Goal: Find specific page/section: Find specific page/section

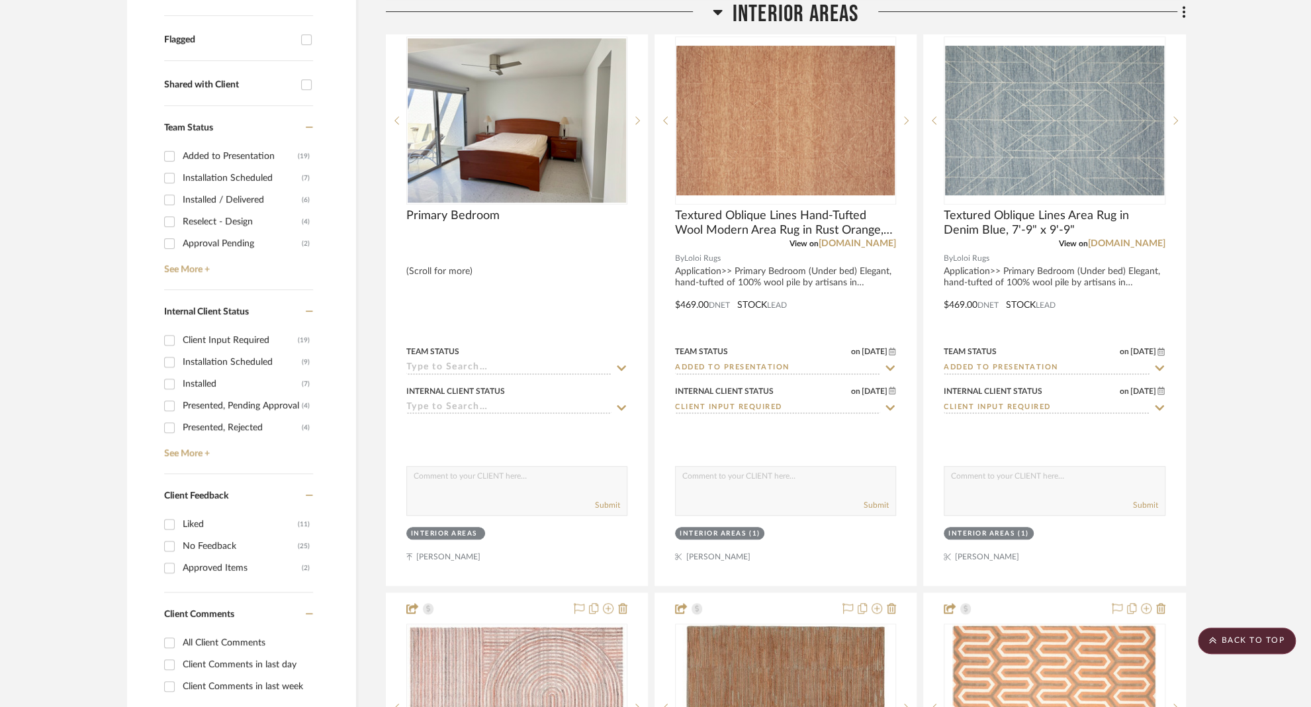
scroll to position [586, 0]
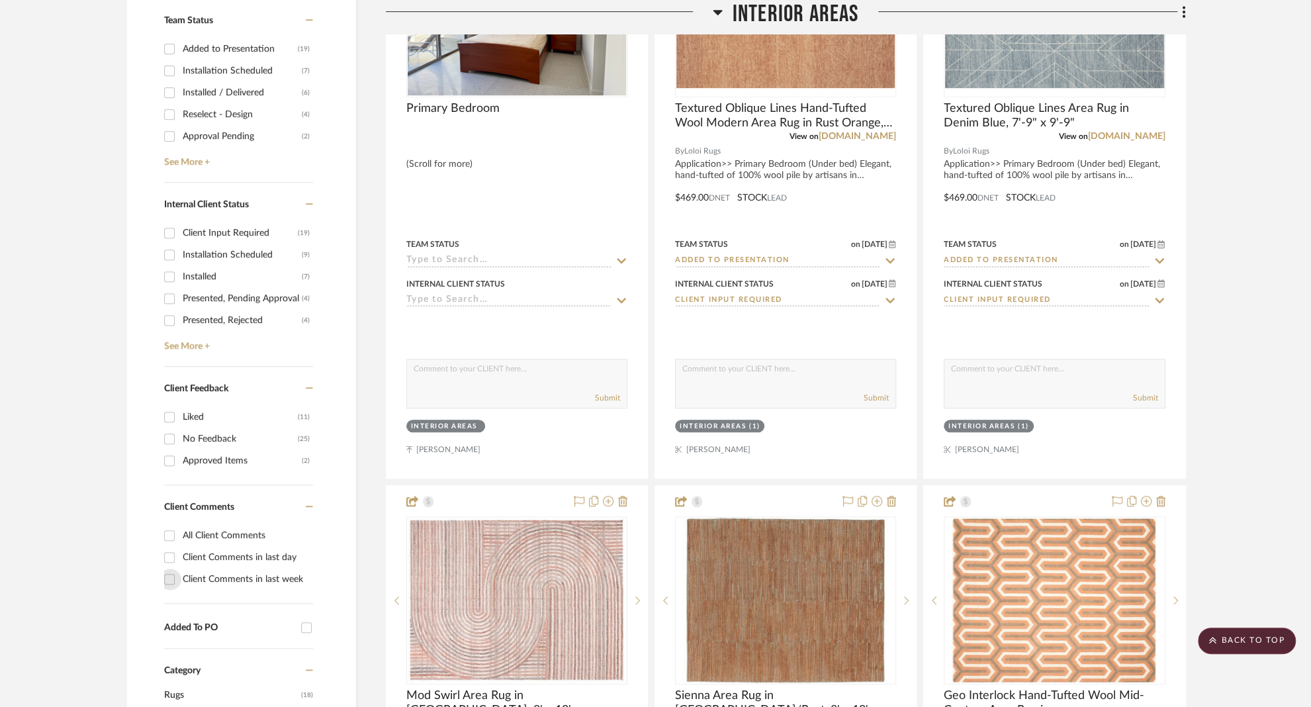
click at [169, 576] on input "Client Comments in last week" at bounding box center [169, 579] width 21 height 21
checkbox input "true"
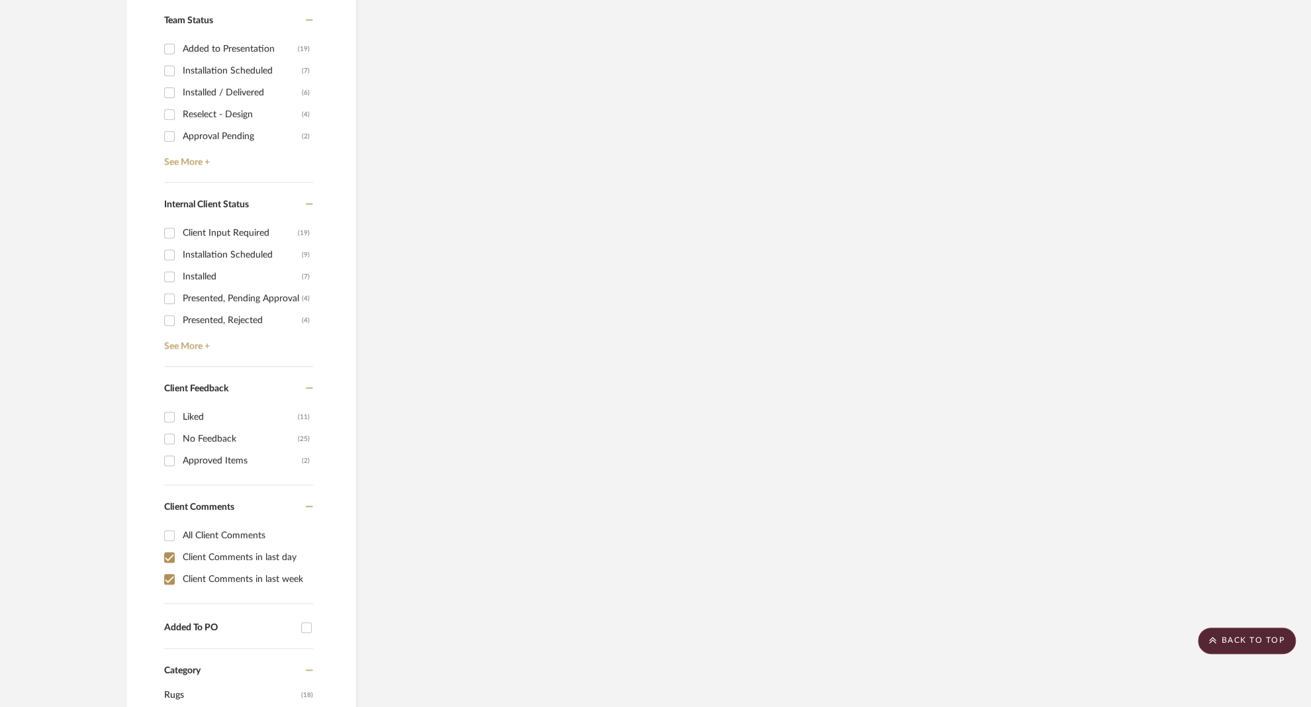
scroll to position [101, 0]
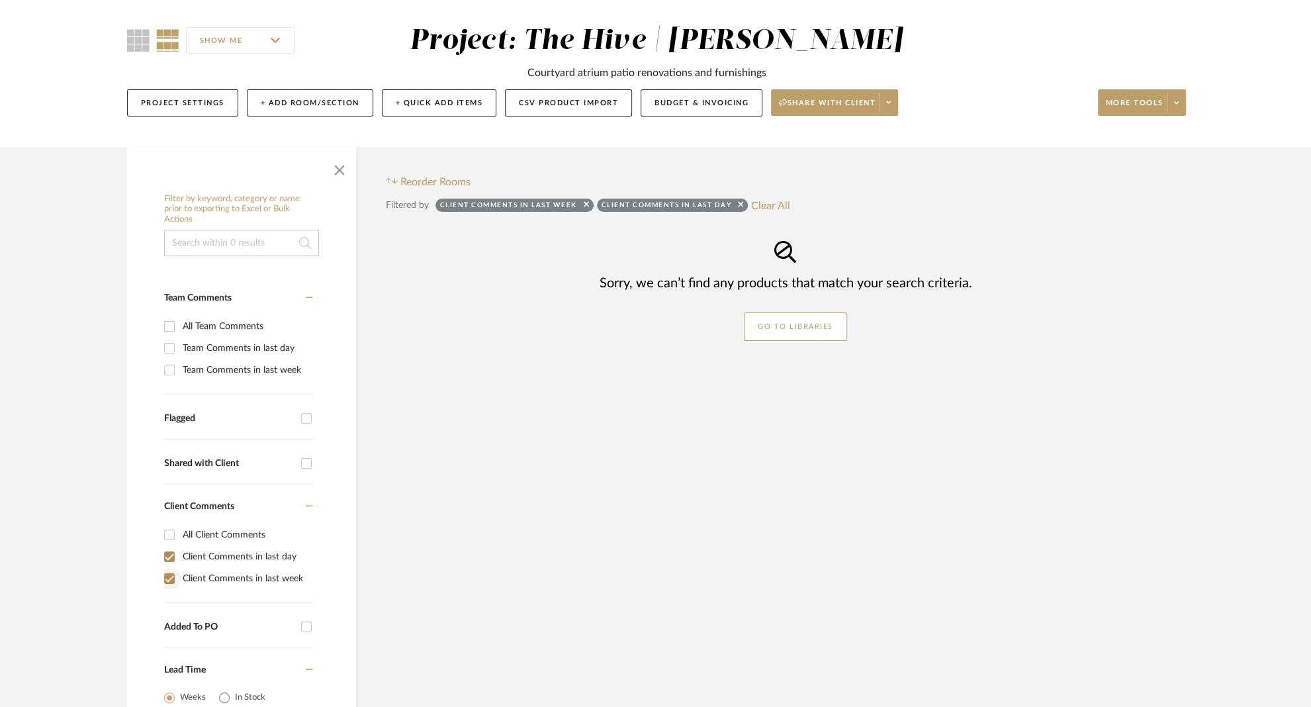
click at [169, 576] on input "Client Comments in last week" at bounding box center [169, 578] width 21 height 21
checkbox input "false"
click at [168, 556] on input "Client Comments in last day" at bounding box center [169, 556] width 21 height 21
checkbox input "false"
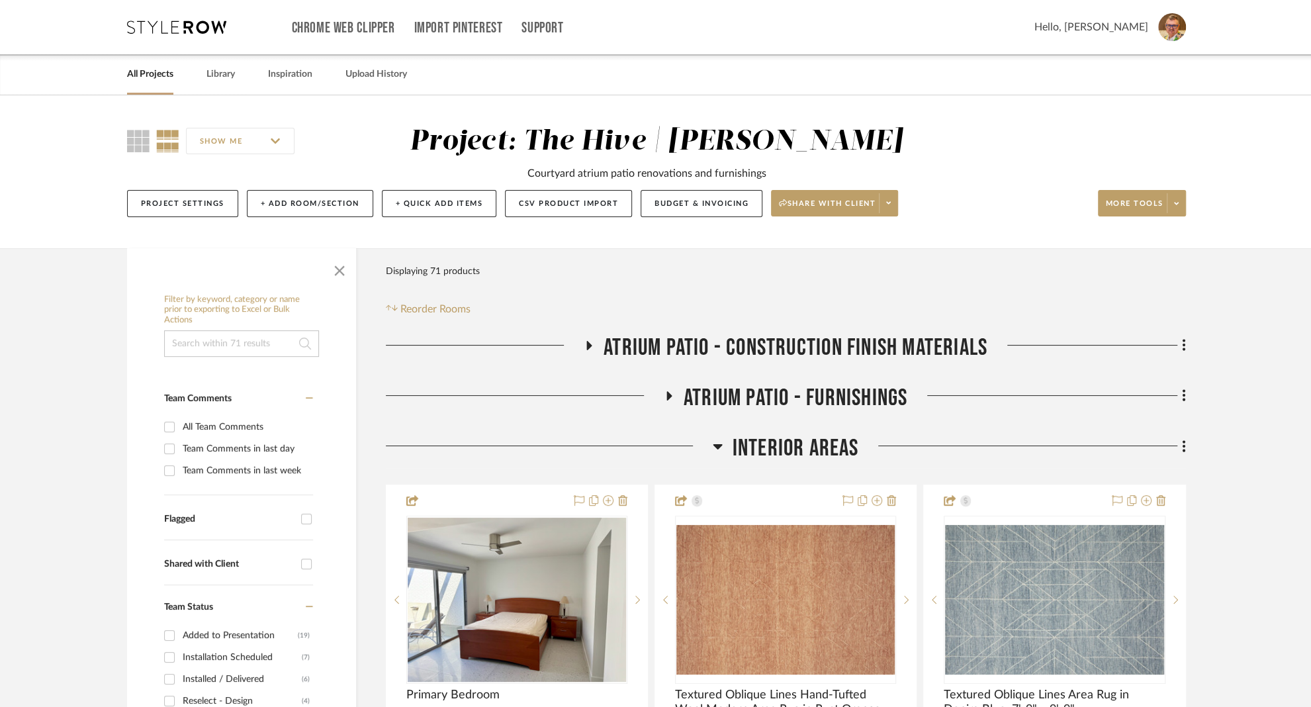
click at [149, 71] on link "All Projects" at bounding box center [150, 75] width 46 height 18
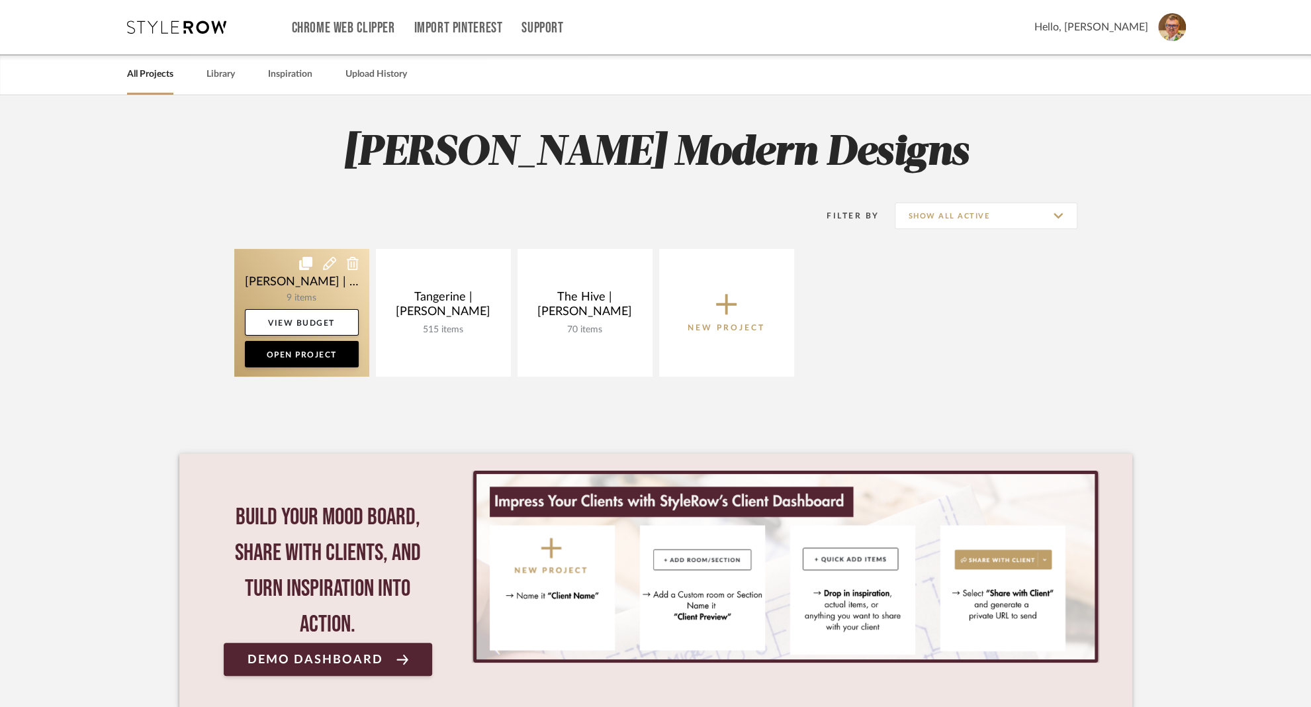
click at [267, 271] on link at bounding box center [301, 313] width 135 height 128
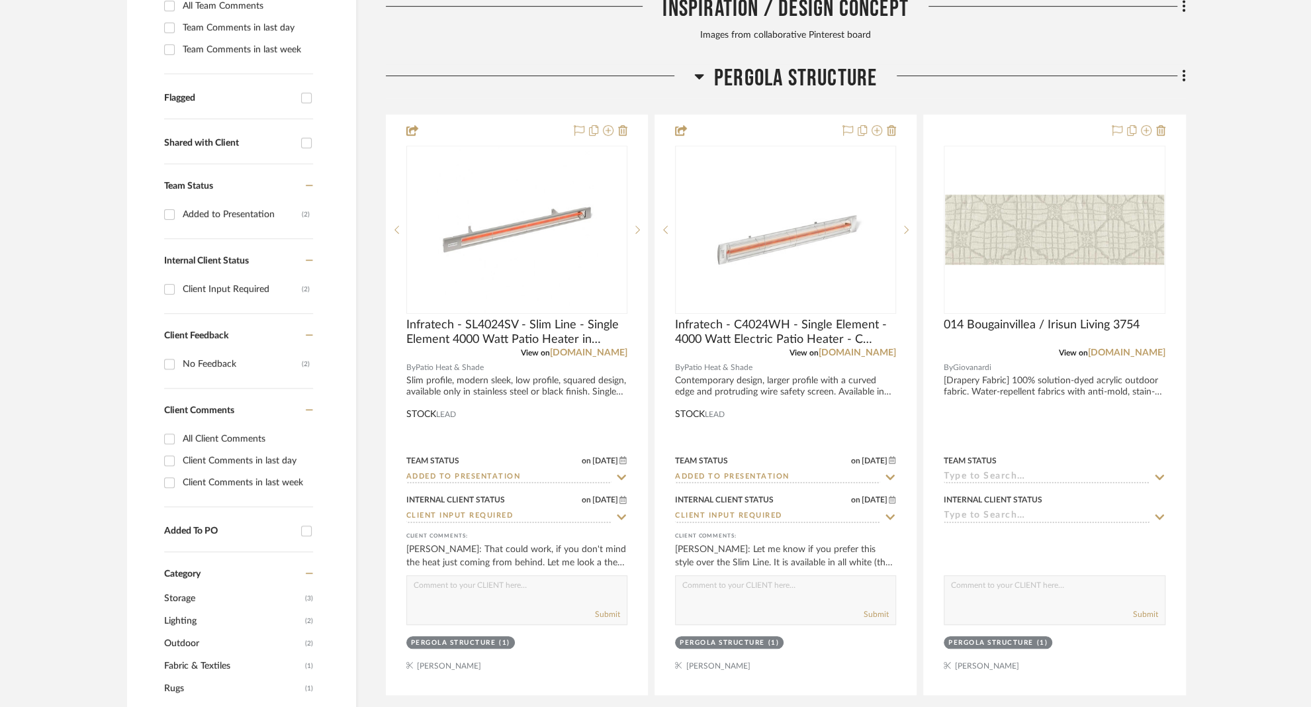
scroll to position [508, 0]
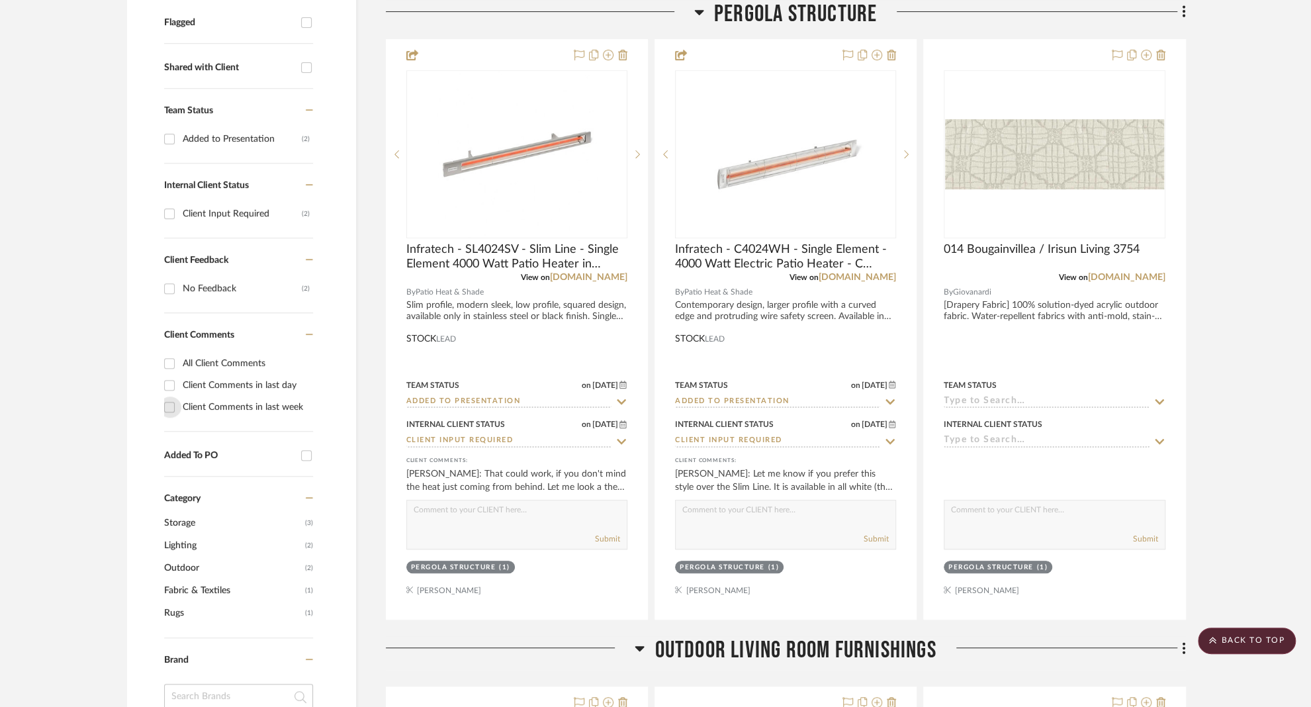
click at [169, 396] on input "Client Comments in last week" at bounding box center [169, 406] width 21 height 21
checkbox input "true"
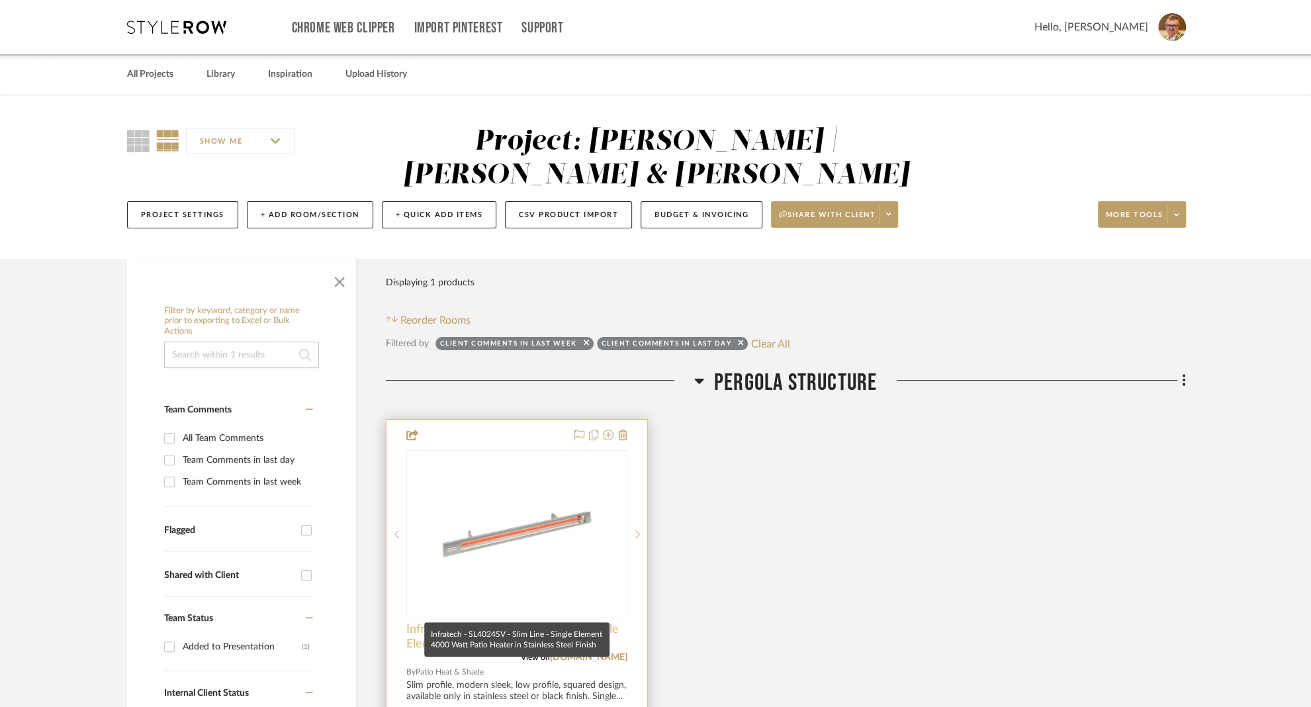
click at [509, 622] on span "Infratech - SL4024SV - Slim Line - Single Element 4000 Watt Patio Heater in Sta…" at bounding box center [516, 636] width 221 height 29
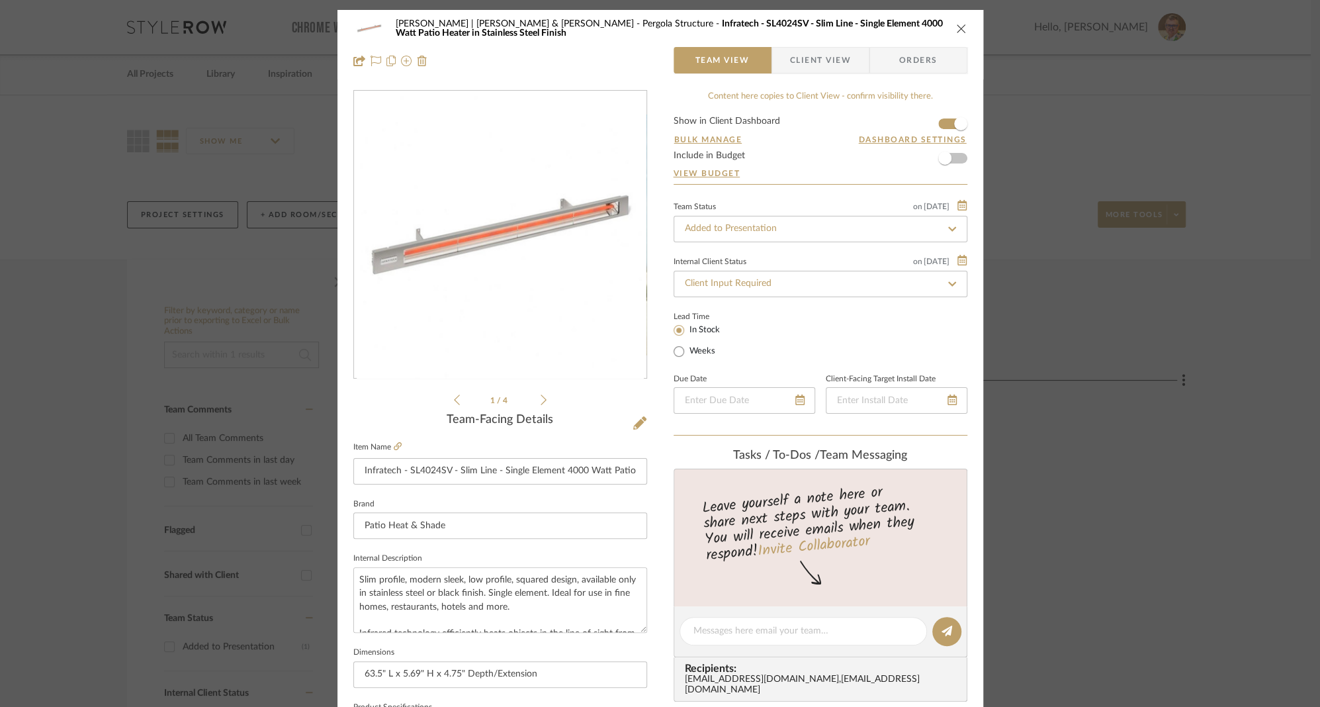
click at [802, 54] on span "Client View" at bounding box center [820, 60] width 61 height 26
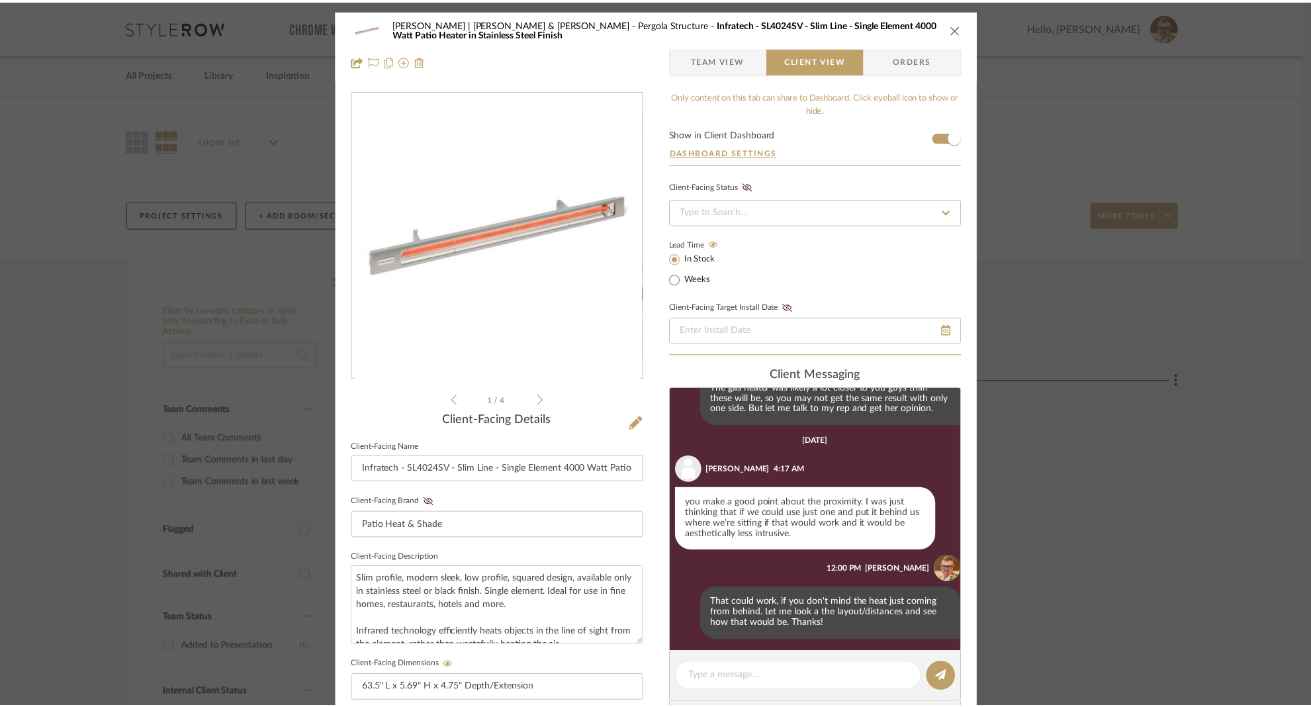
scroll to position [420, 0]
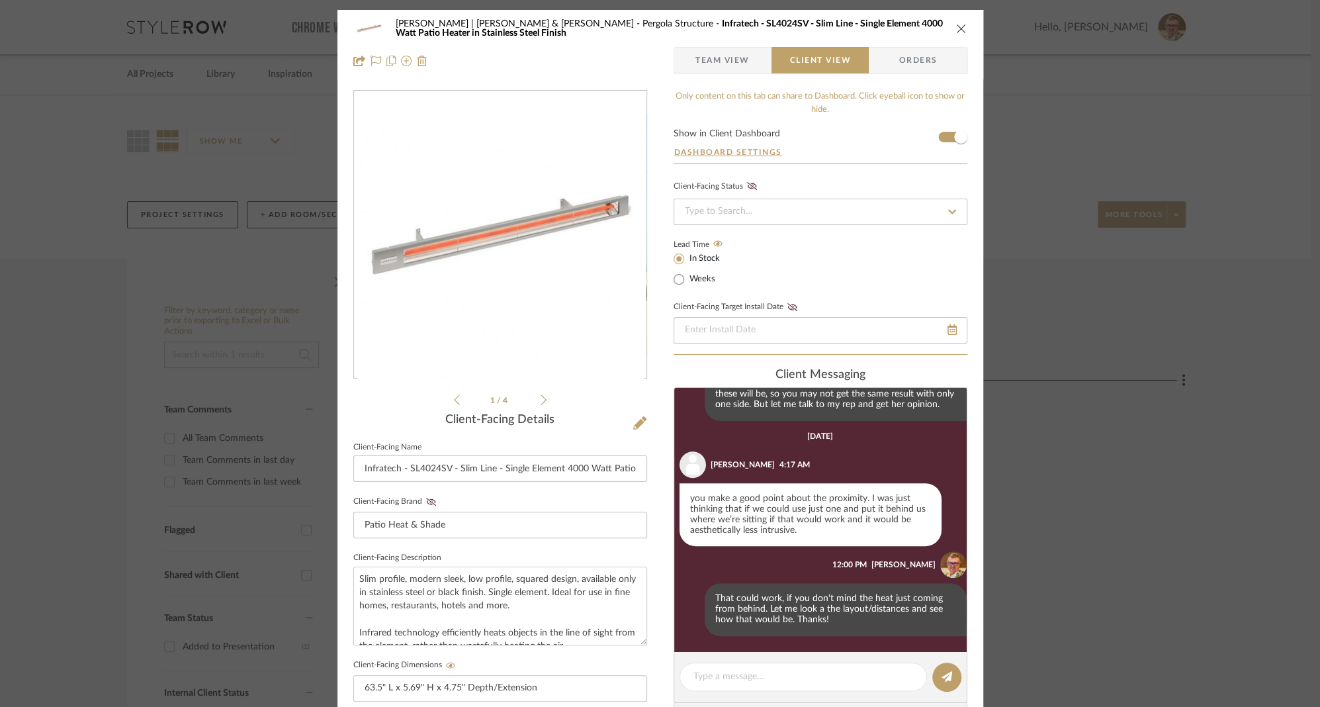
click at [958, 26] on icon "close" at bounding box center [961, 28] width 11 height 11
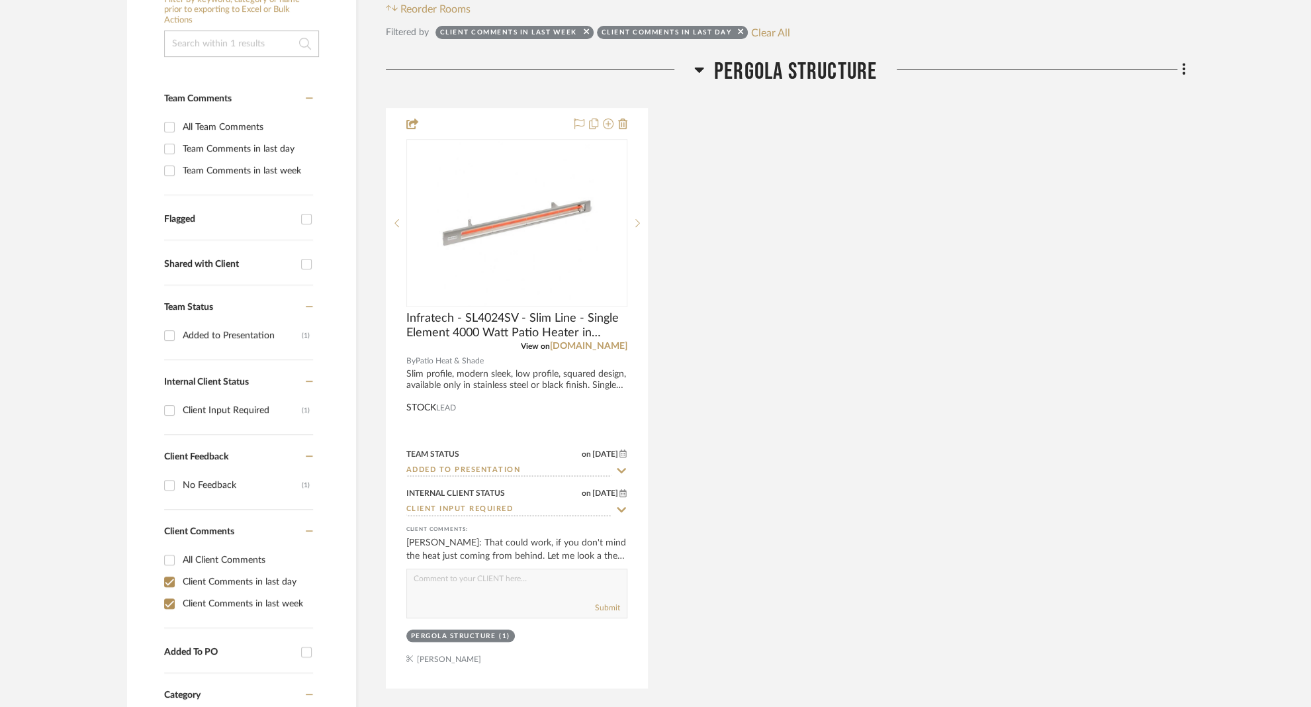
scroll to position [369, 0]
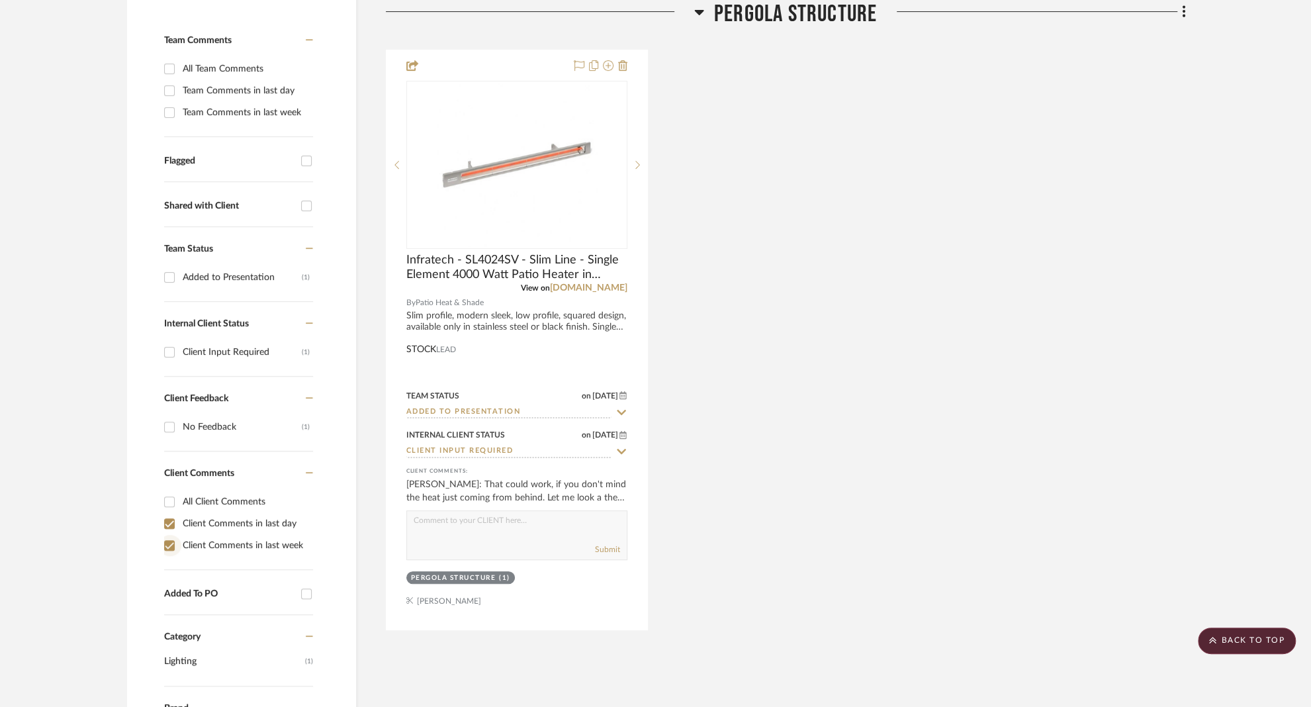
click at [172, 535] on input "Client Comments in last week" at bounding box center [169, 545] width 21 height 21
checkbox input "false"
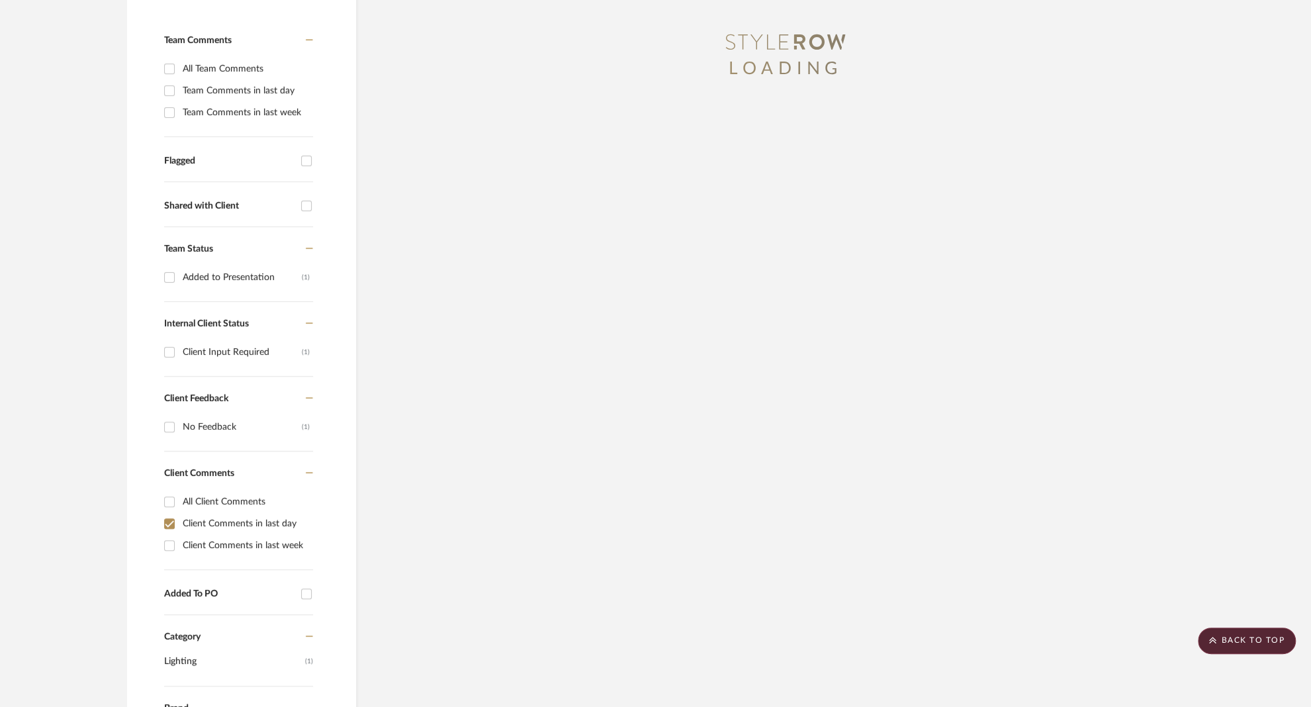
scroll to position [297, 0]
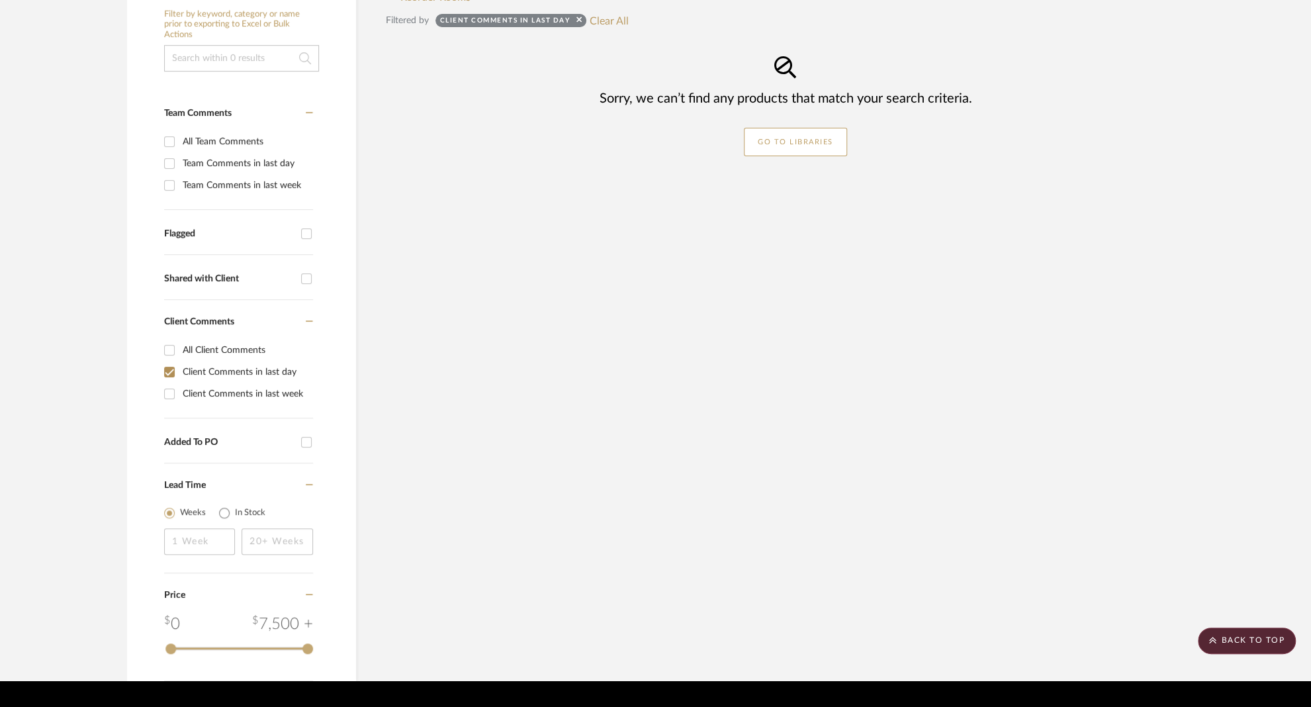
click at [169, 361] on input "Client Comments in last day" at bounding box center [169, 371] width 21 height 21
checkbox input "false"
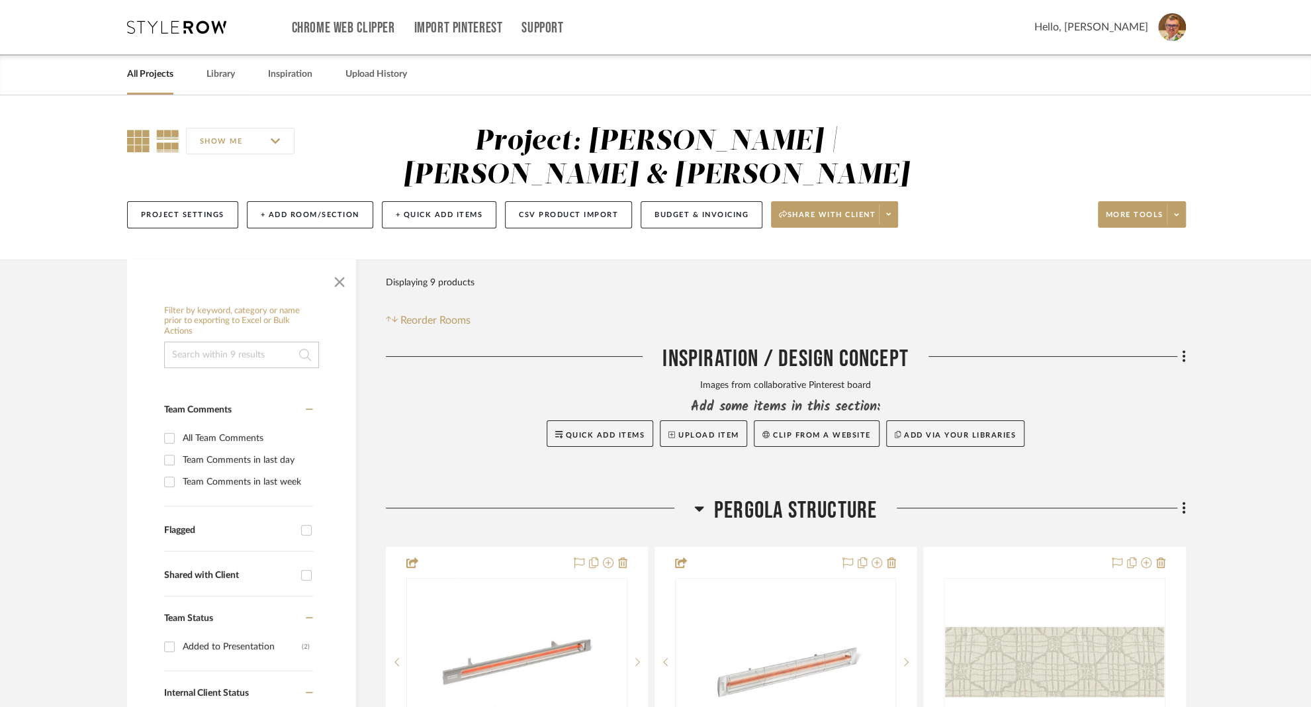
click at [138, 142] on icon at bounding box center [138, 141] width 23 height 23
click at [138, 77] on link "All Projects" at bounding box center [150, 75] width 46 height 18
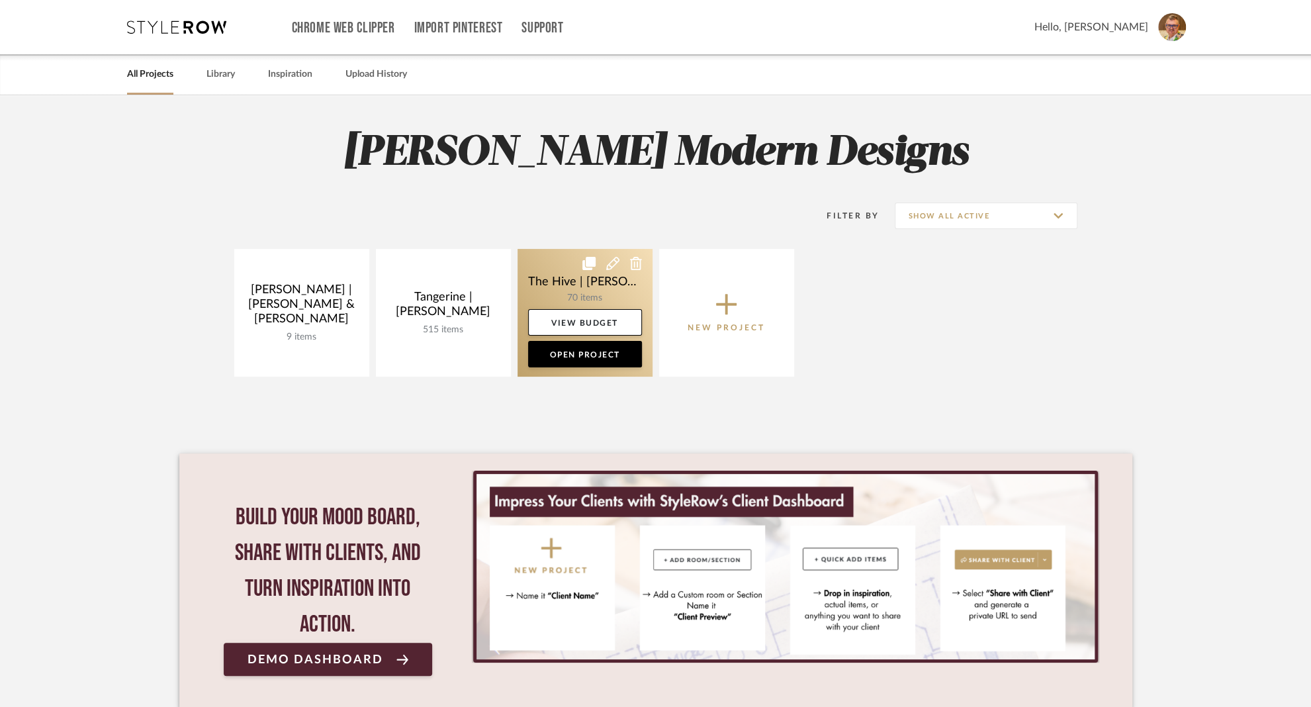
click at [546, 273] on link at bounding box center [585, 313] width 135 height 128
